Goal: Navigation & Orientation: Find specific page/section

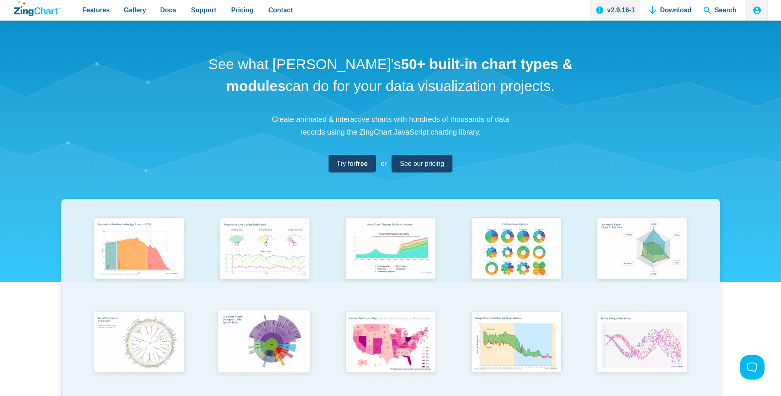
click at [256, 324] on img "App Content" at bounding box center [264, 342] width 104 height 74
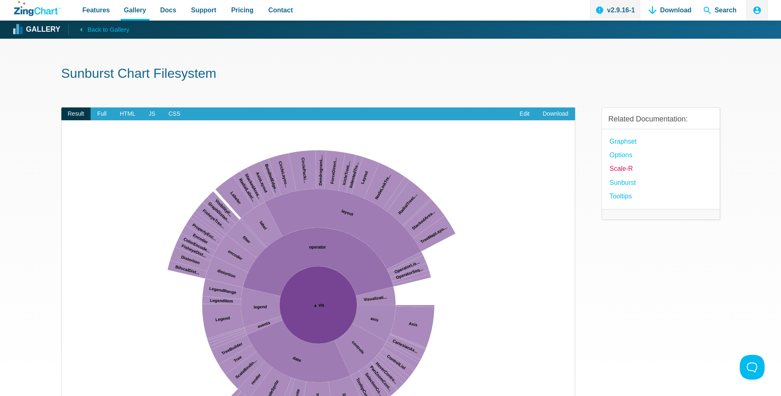
click at [629, 168] on link "Scale-R" at bounding box center [621, 168] width 23 height 11
